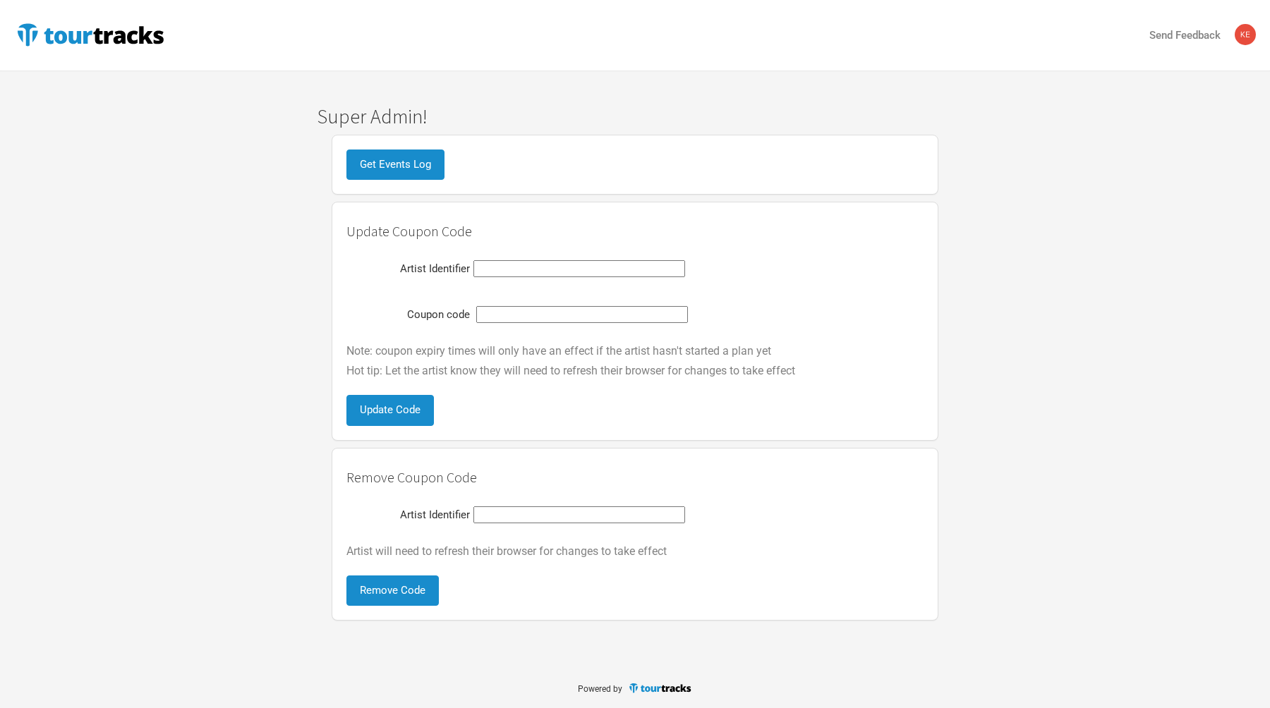
click at [231, 147] on div "Super Admin! Get Events Log Update Coupon Code Artist Identifier Coupon code No…" at bounding box center [635, 363] width 1270 height 515
click at [231, 104] on div "Super Admin! Get Events Log Update Coupon Code Artist Identifier Coupon code No…" at bounding box center [635, 346] width 1270 height 550
click at [990, 242] on div "Super Admin! Get Events Log Update Coupon Code Artist Identifier Coupon code No…" at bounding box center [635, 363] width 1270 height 515
